Goal: Navigation & Orientation: Find specific page/section

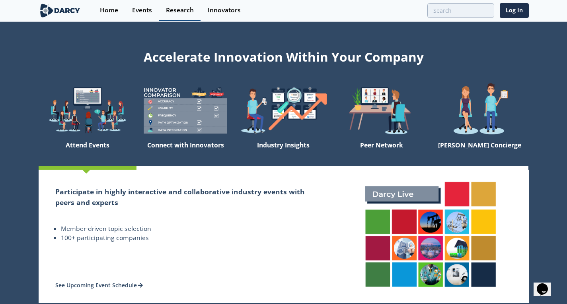
click at [160, 4] on link "Research" at bounding box center [180, 10] width 42 height 21
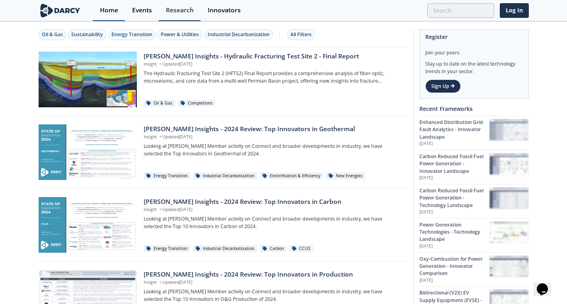
click at [117, 8] on div "Home" at bounding box center [109, 10] width 18 height 6
